Goal: Task Accomplishment & Management: Manage account settings

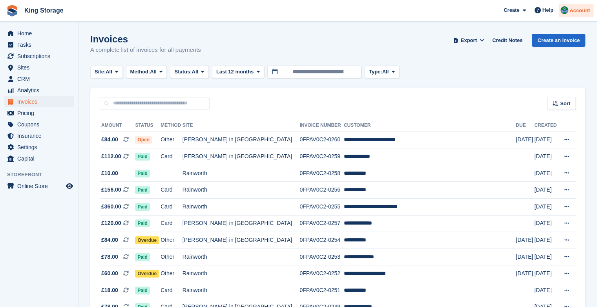
click at [576, 9] on span "Account" at bounding box center [579, 11] width 20 height 8
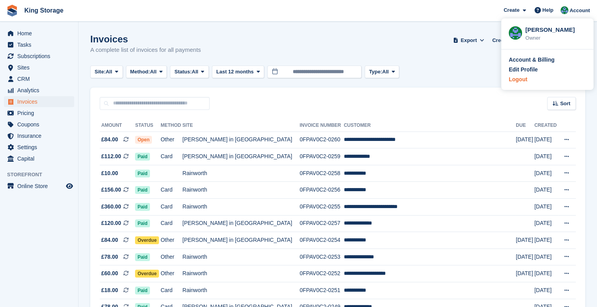
click at [518, 78] on div "Logout" at bounding box center [518, 79] width 18 height 8
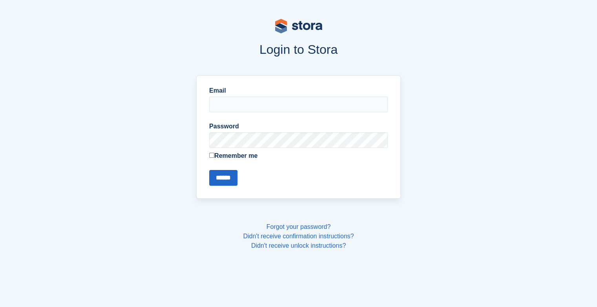
type input "**********"
click at [209, 170] on input "******" at bounding box center [223, 178] width 28 height 16
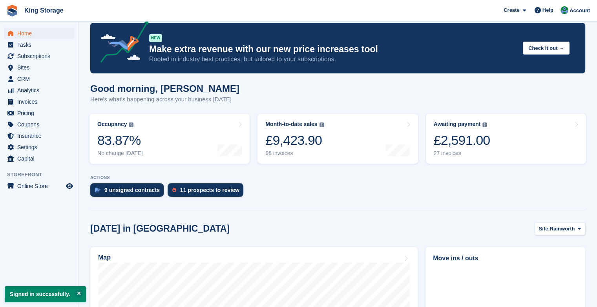
scroll to position [6, 0]
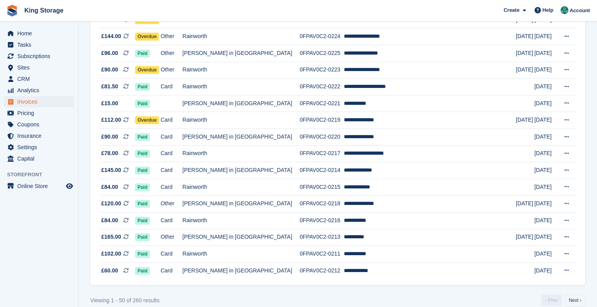
scroll to position [703, 0]
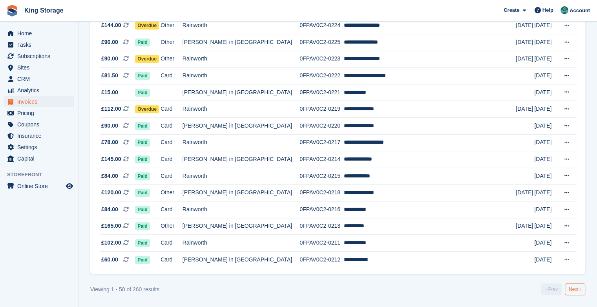
click at [573, 290] on link "Next ›" at bounding box center [575, 289] width 20 height 12
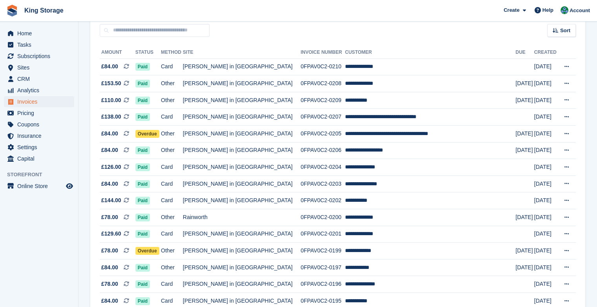
scroll to position [70, 0]
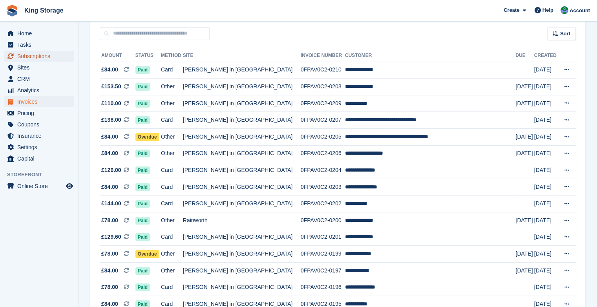
click at [41, 53] on span "Subscriptions" at bounding box center [40, 56] width 47 height 11
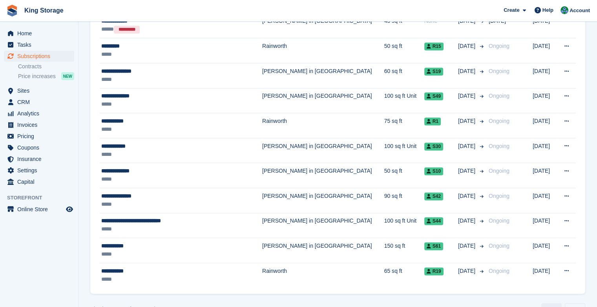
scroll to position [1194, 0]
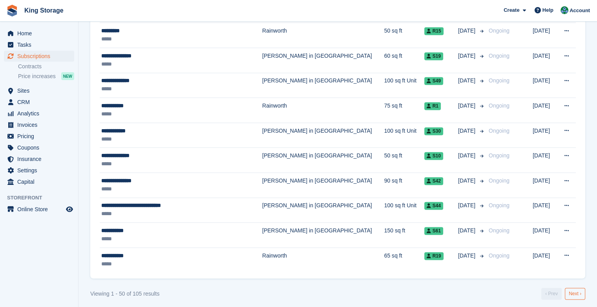
click at [574, 289] on link "Next ›" at bounding box center [575, 294] width 20 height 12
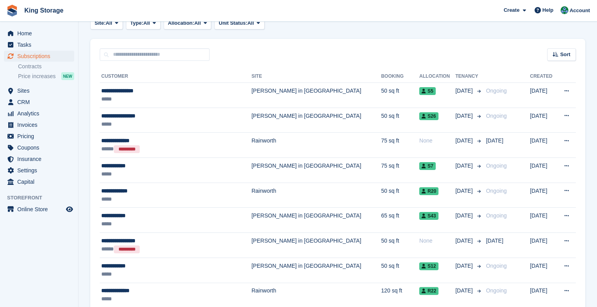
scroll to position [103, 0]
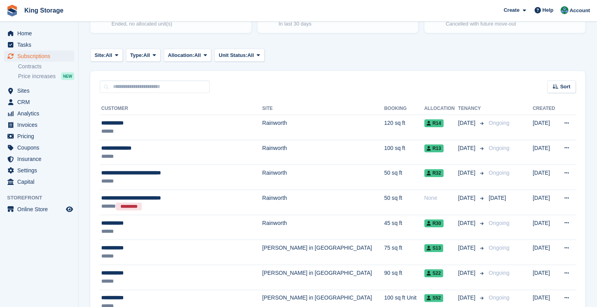
scroll to position [1194, 0]
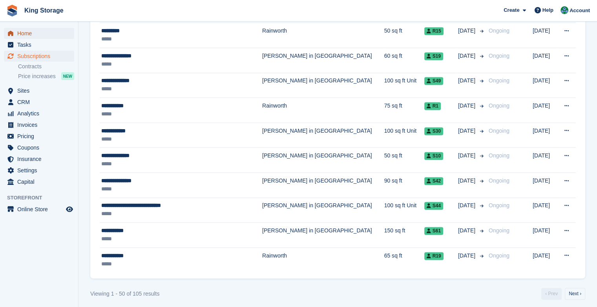
click at [29, 34] on span "Home" at bounding box center [40, 33] width 47 height 11
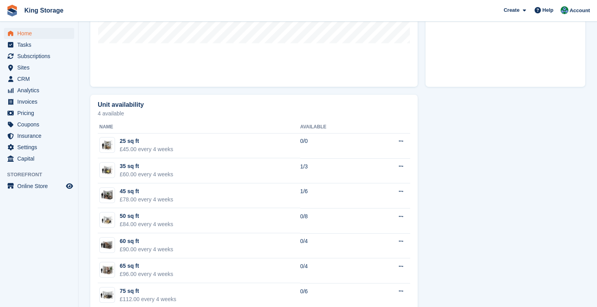
scroll to position [377, 0]
click at [34, 98] on span "Invoices" at bounding box center [40, 101] width 47 height 11
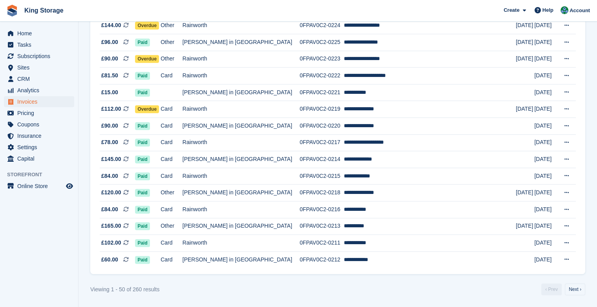
scroll to position [703, 0]
click at [574, 294] on link "Next ›" at bounding box center [575, 289] width 20 height 12
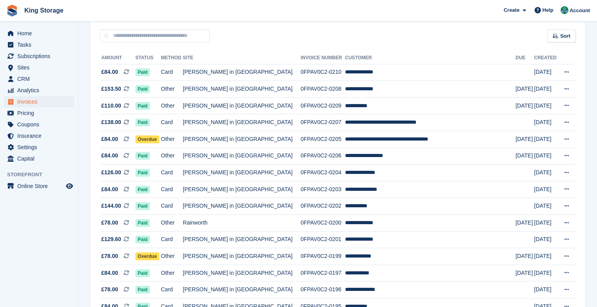
scroll to position [64, 0]
